Goal: Obtain resource: Obtain resource

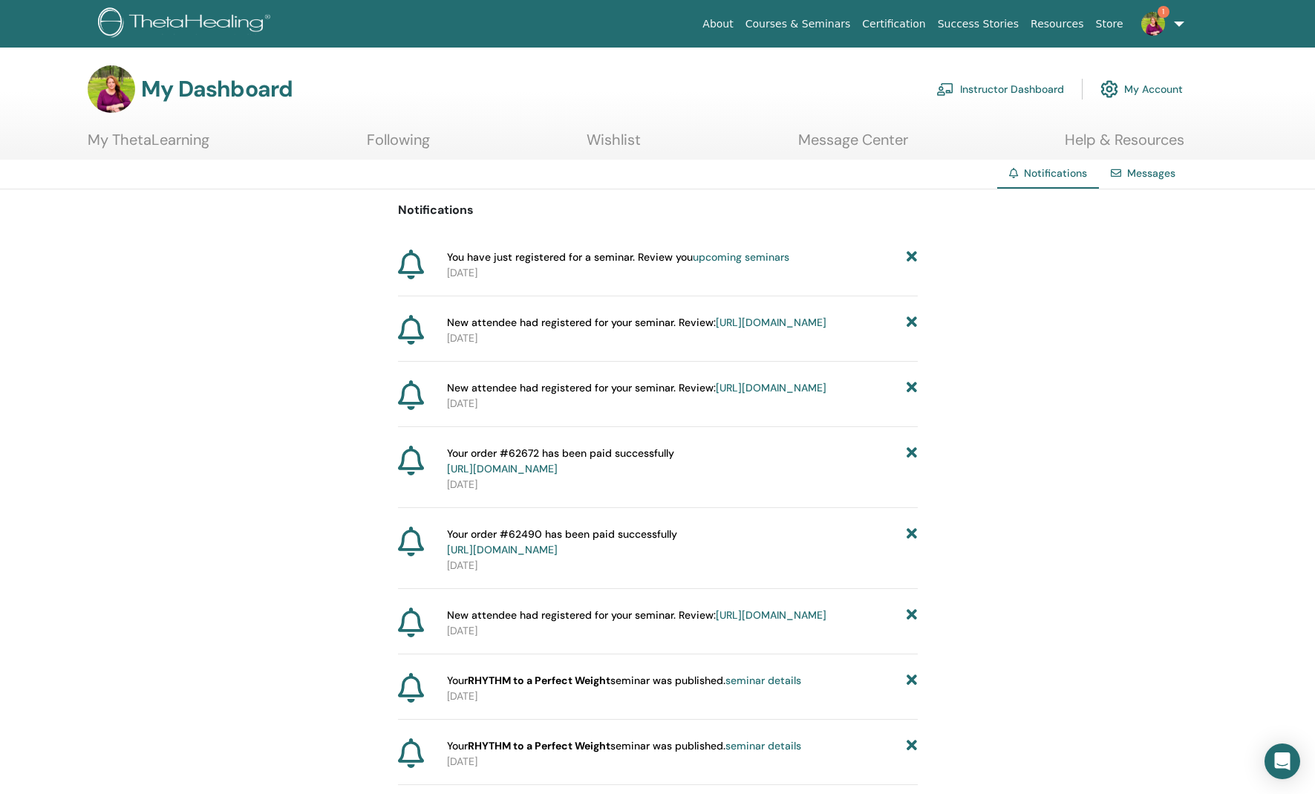
click at [732, 255] on link "upcoming seminars" at bounding box center [741, 256] width 97 height 13
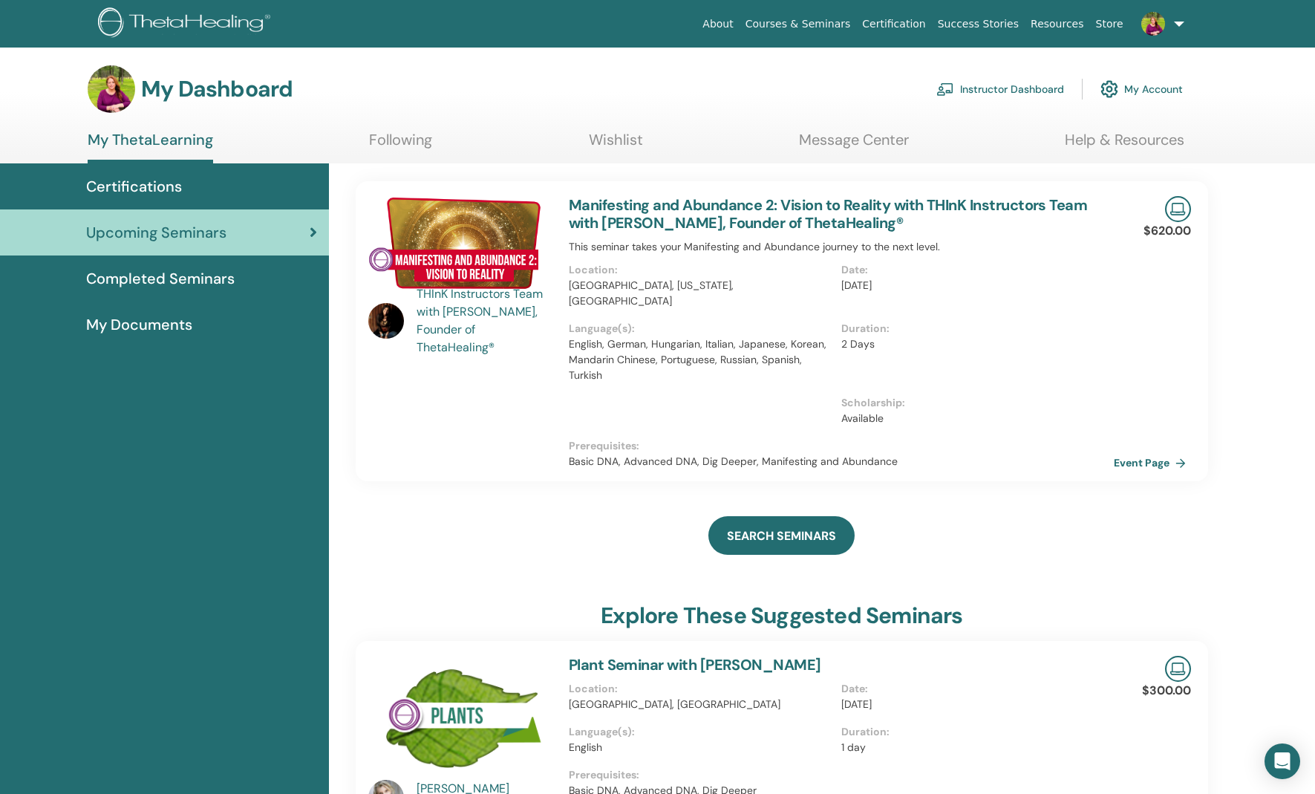
click at [154, 136] on link "My ThetaLearning" at bounding box center [151, 147] width 126 height 33
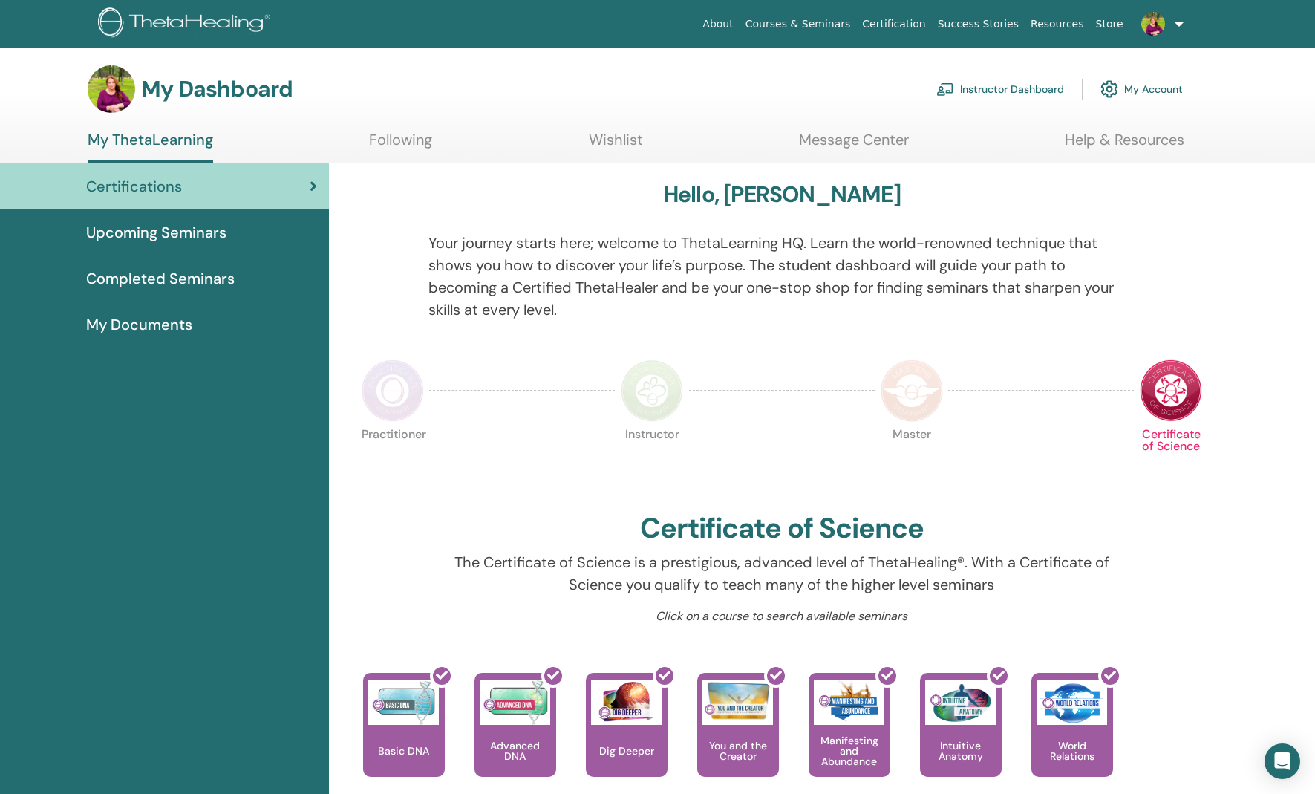
click at [997, 85] on link "Instructor Dashboard" at bounding box center [1000, 89] width 128 height 33
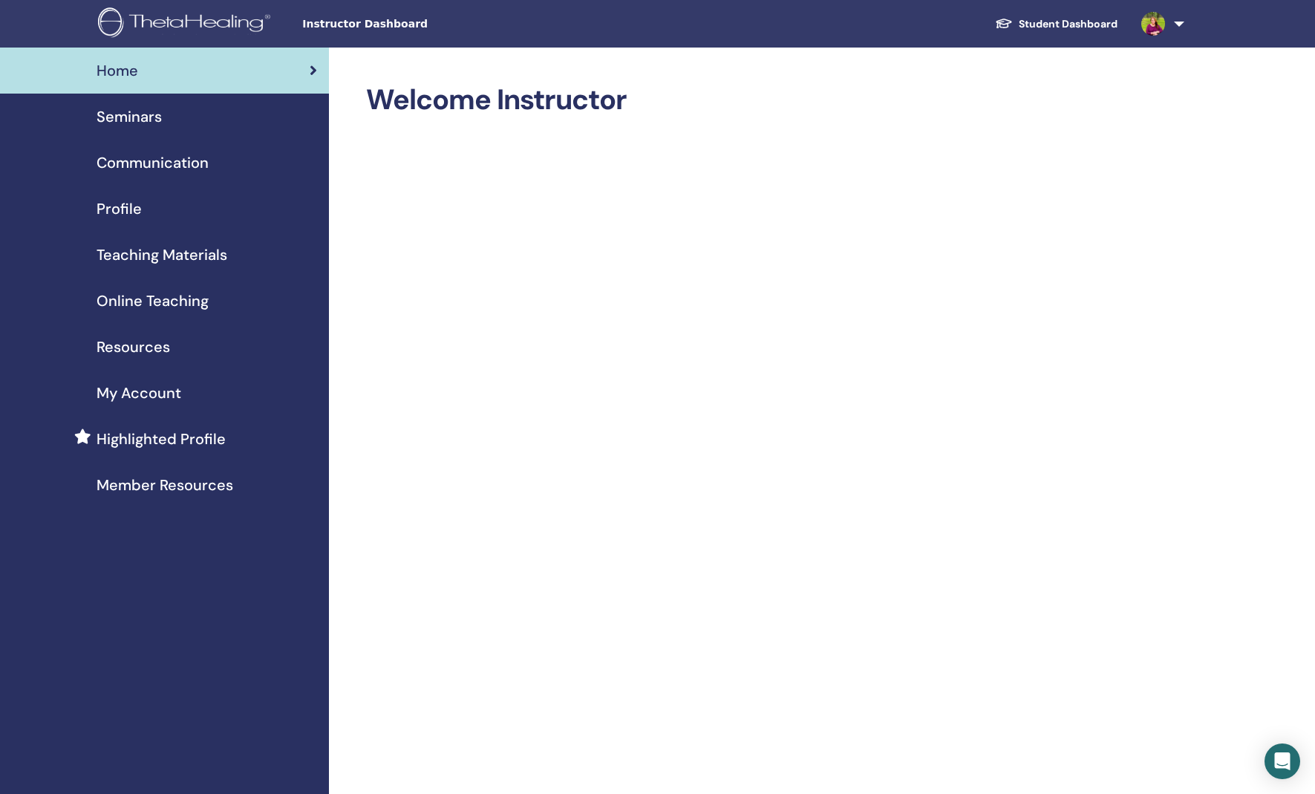
click at [131, 117] on span "Seminars" at bounding box center [129, 116] width 65 height 22
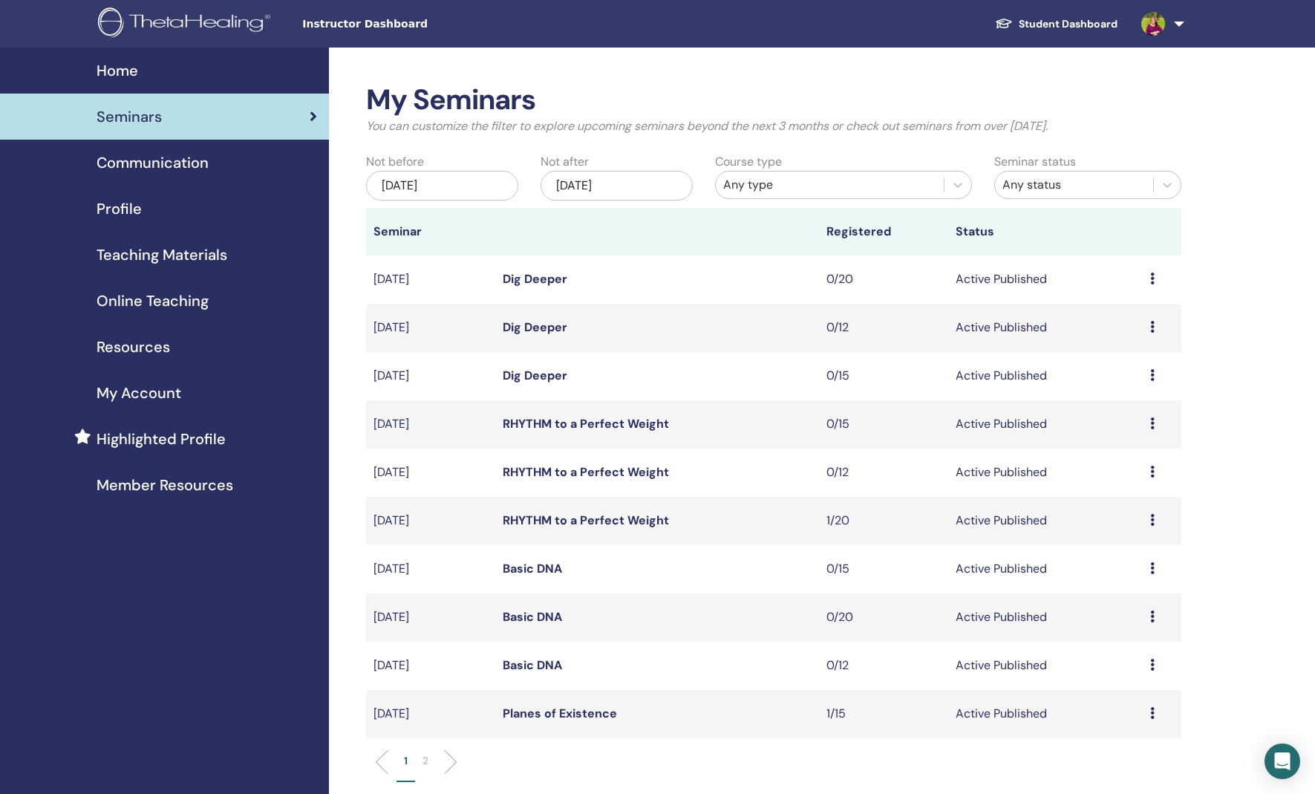
click at [146, 252] on span "Teaching Materials" at bounding box center [162, 255] width 131 height 22
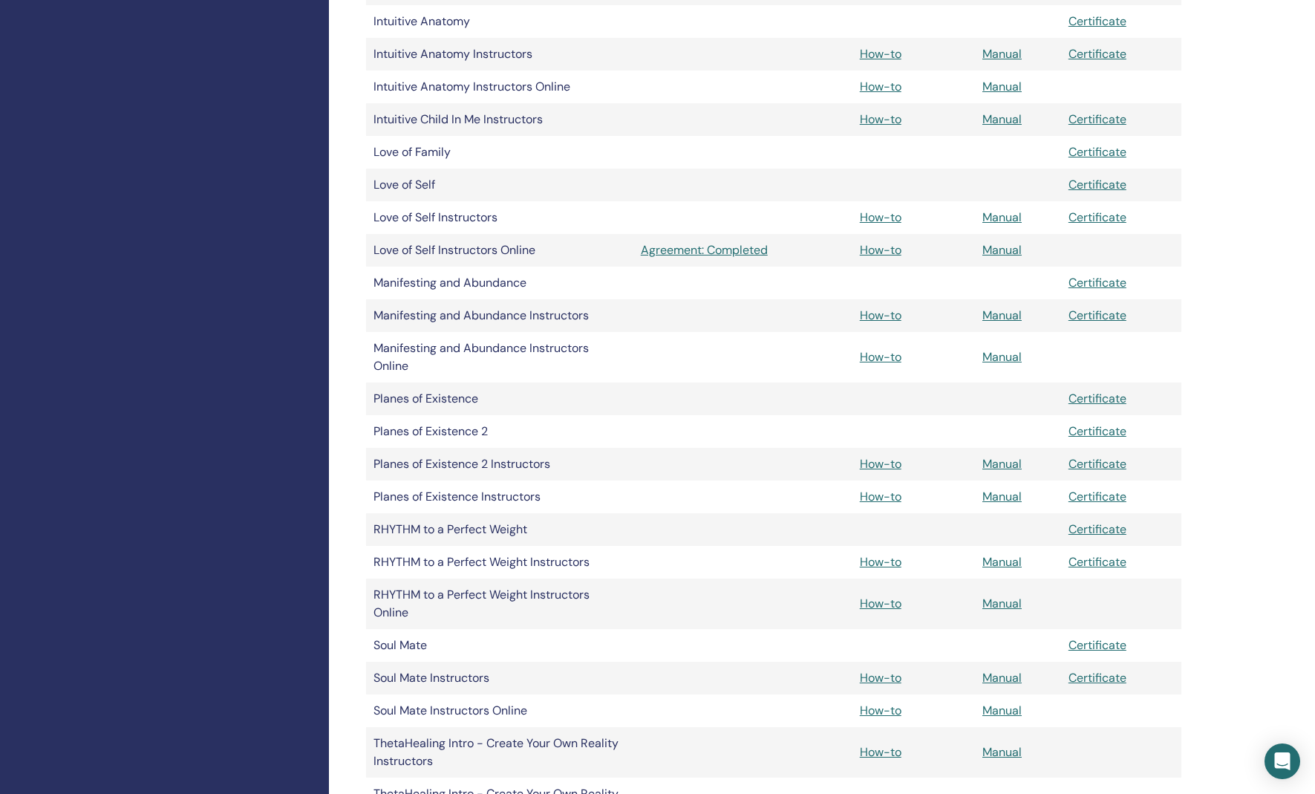
scroll to position [1153, 0]
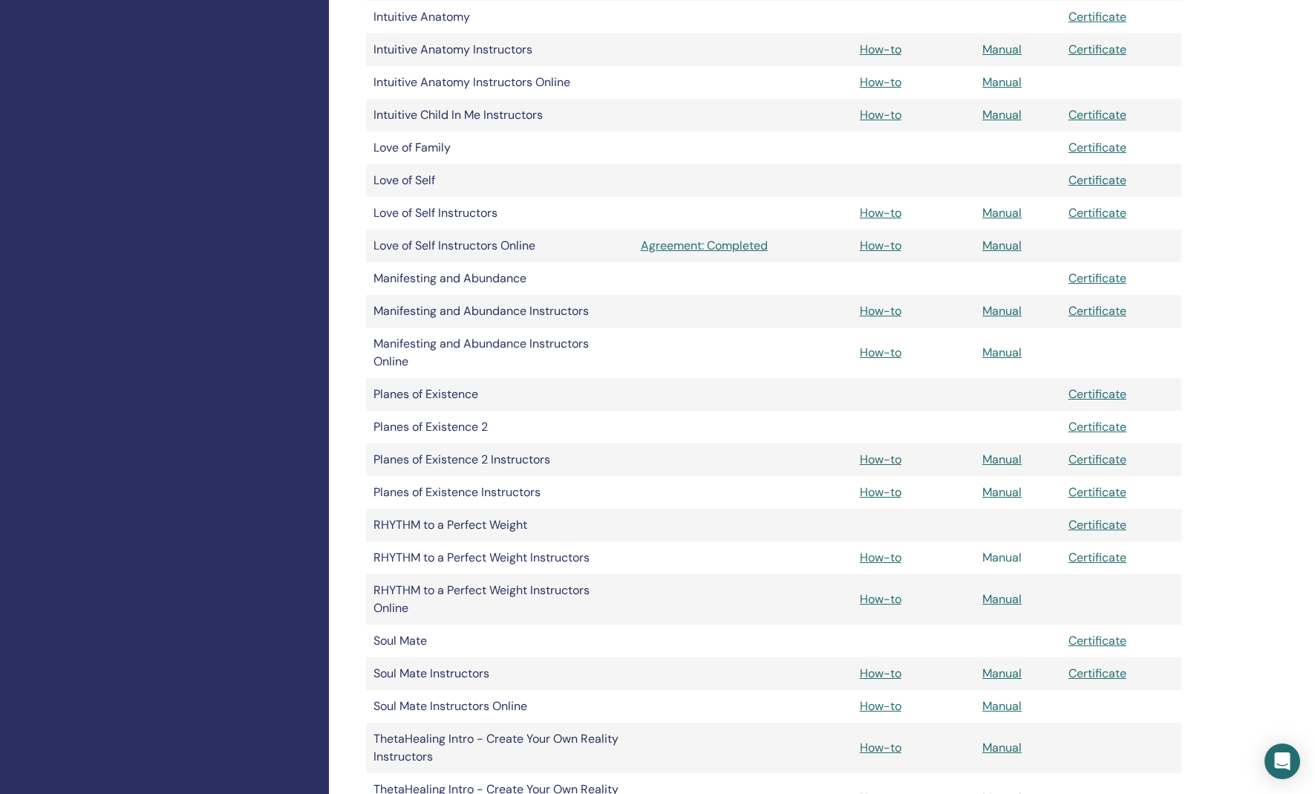
click at [1003, 557] on link "Manual" at bounding box center [1001, 558] width 39 height 16
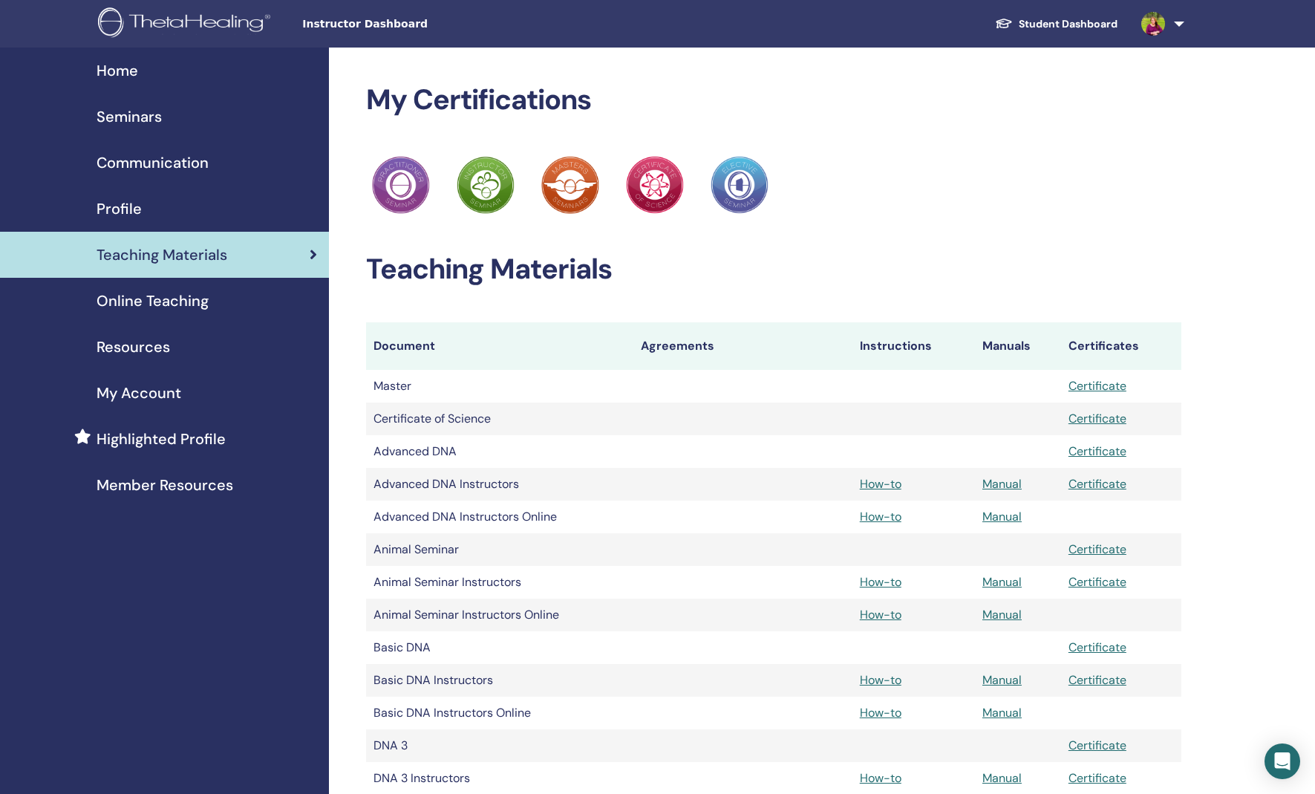
scroll to position [1153, 0]
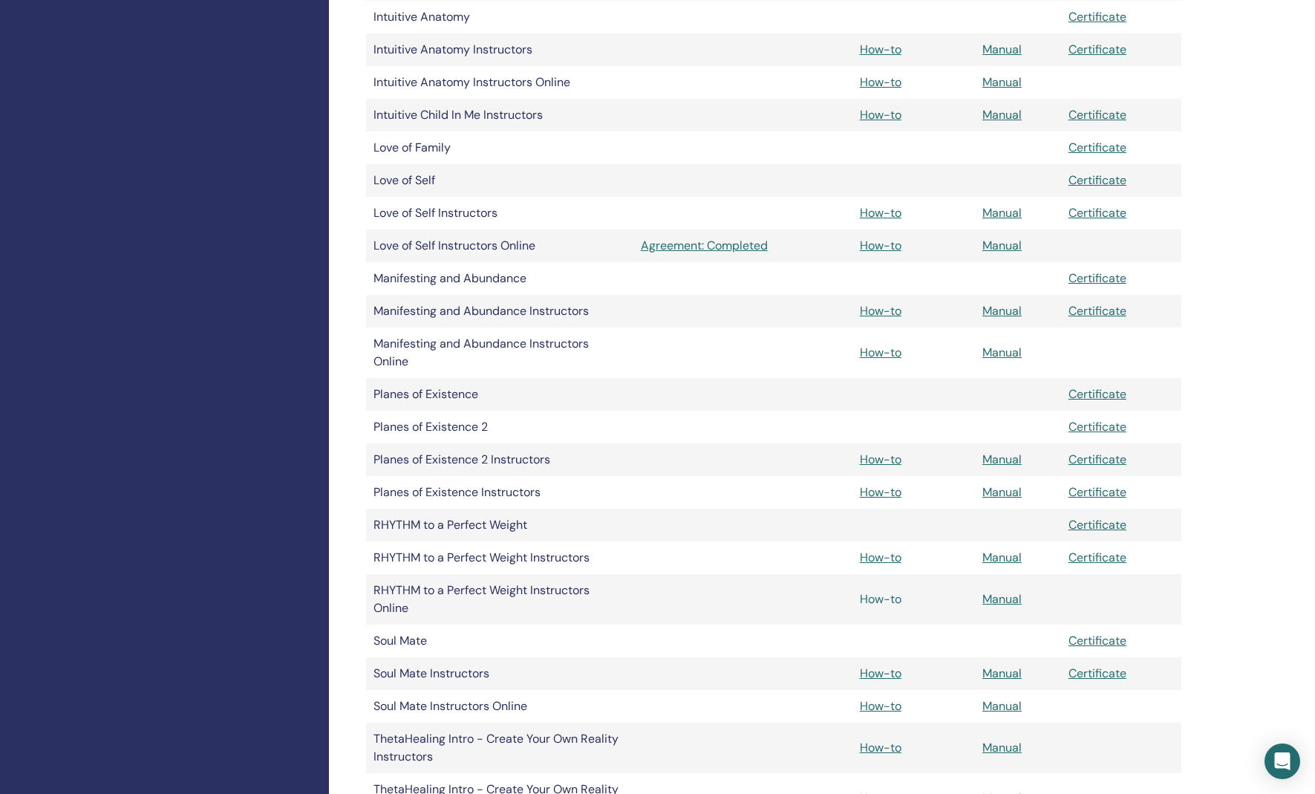
click at [889, 600] on link "How-to" at bounding box center [881, 599] width 42 height 16
